Goal: Navigation & Orientation: Find specific page/section

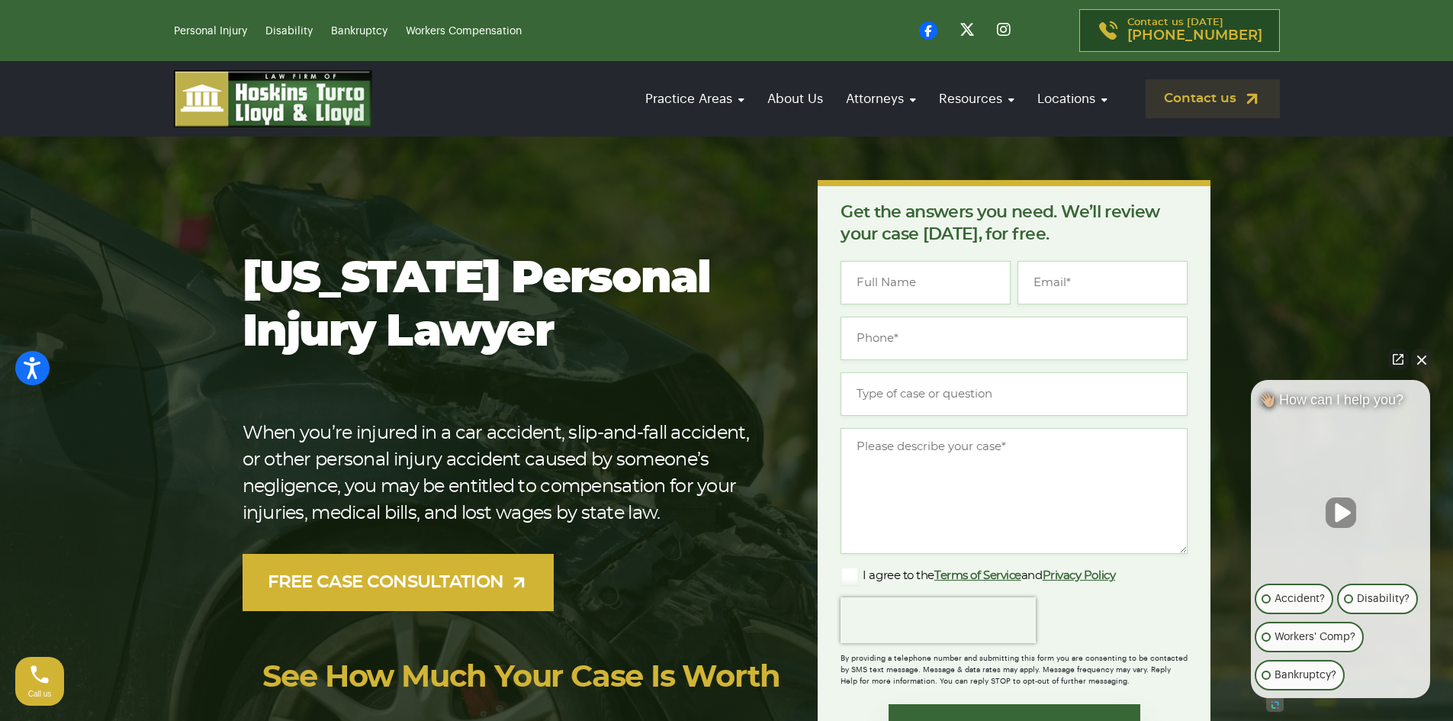
click at [1424, 354] on button "Close Intaker Chat Widget" at bounding box center [1421, 359] width 21 height 21
